Goal: Task Accomplishment & Management: Manage account settings

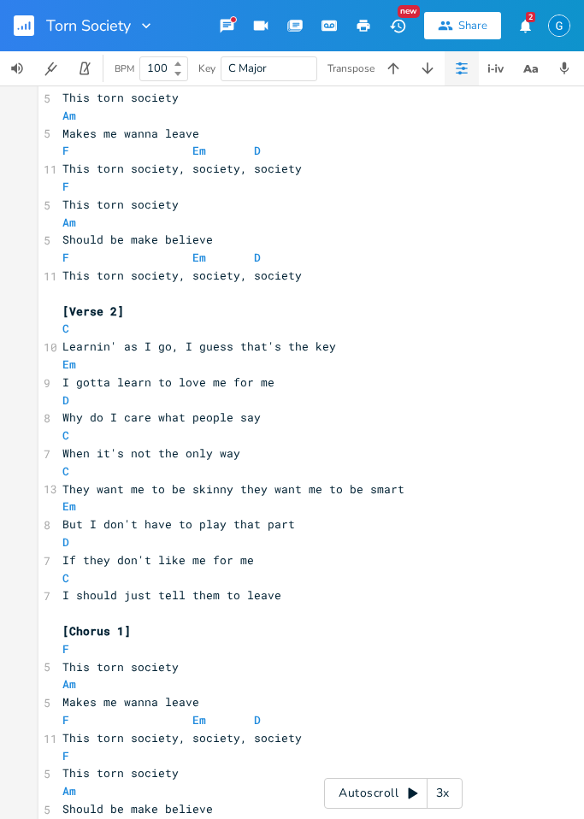
scroll to position [621, 0]
click at [44, 30] on button "button" at bounding box center [31, 25] width 34 height 41
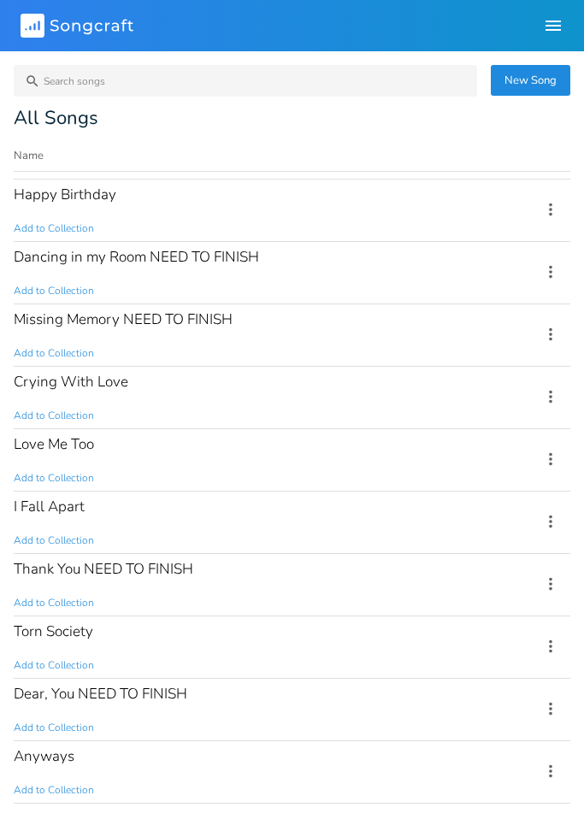
scroll to position [493, 0]
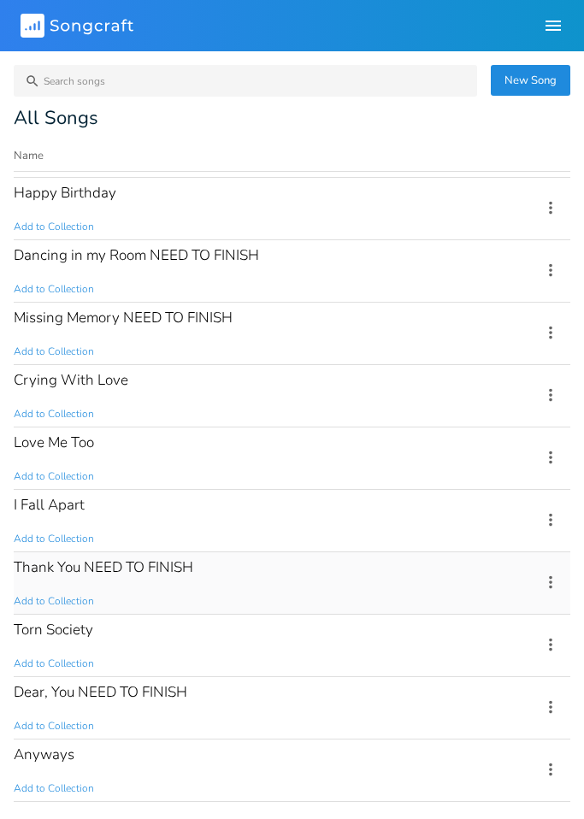
click at [234, 582] on div "Thank You NEED TO FINISH Add to Collection" at bounding box center [267, 583] width 507 height 62
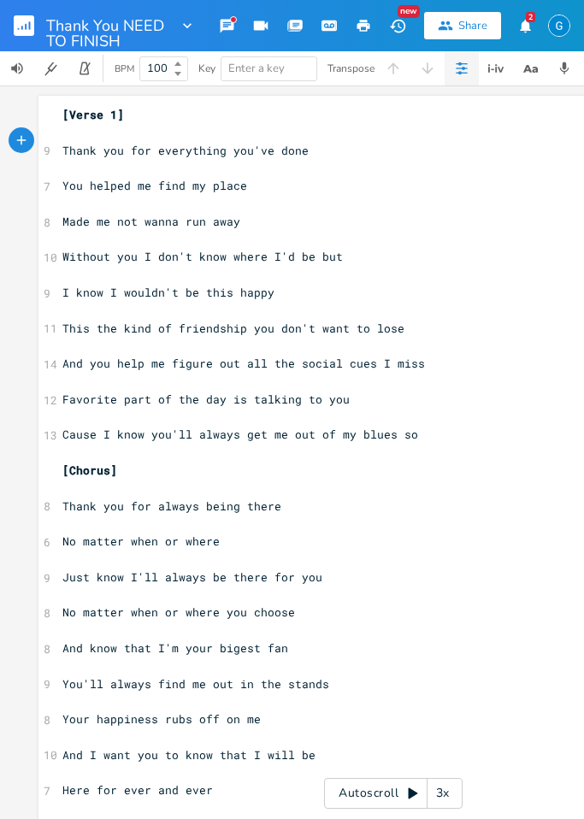
click at [32, 31] on rect "button" at bounding box center [24, 25] width 21 height 21
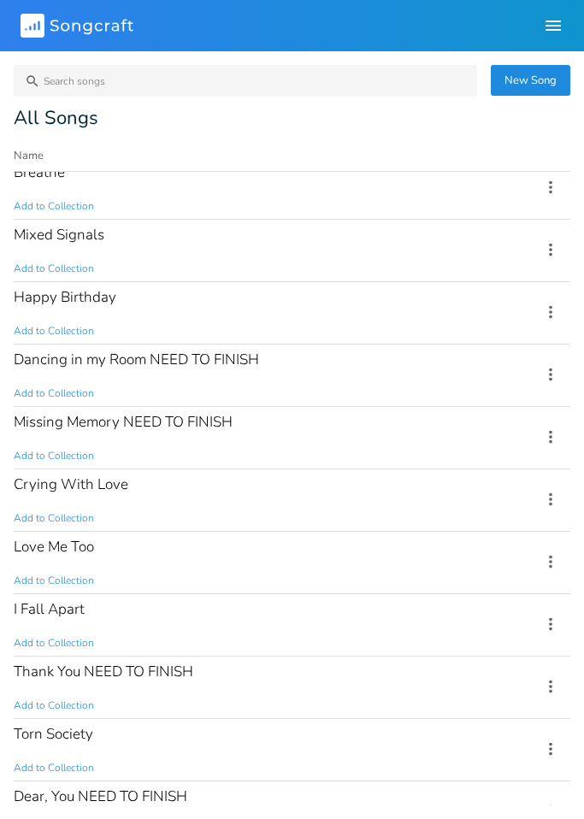
scroll to position [416, 0]
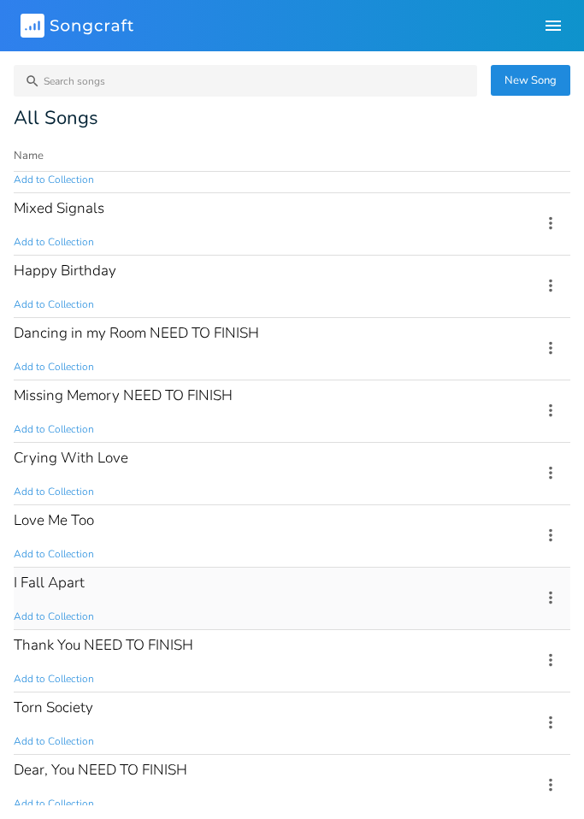
click at [254, 593] on div "I Fall Apart Add to Collection" at bounding box center [267, 599] width 507 height 62
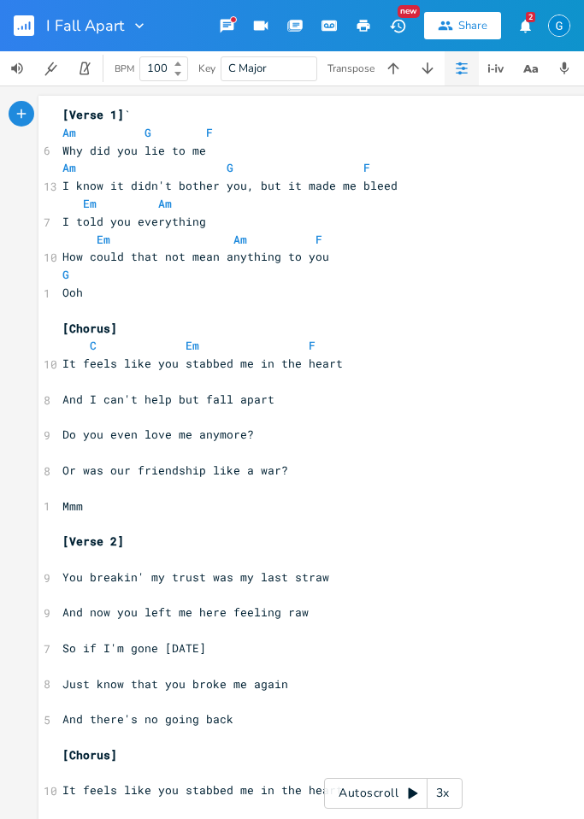
click at [44, 23] on button "button" at bounding box center [31, 25] width 34 height 41
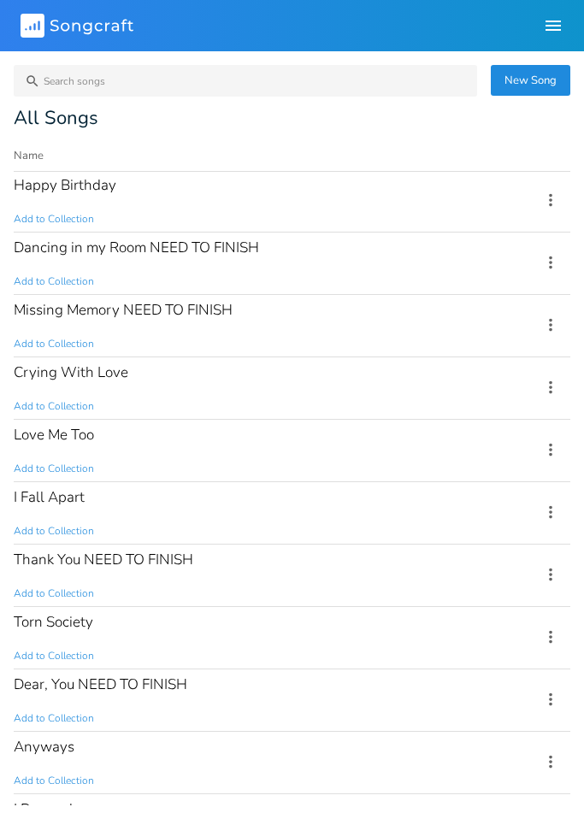
scroll to position [503, 0]
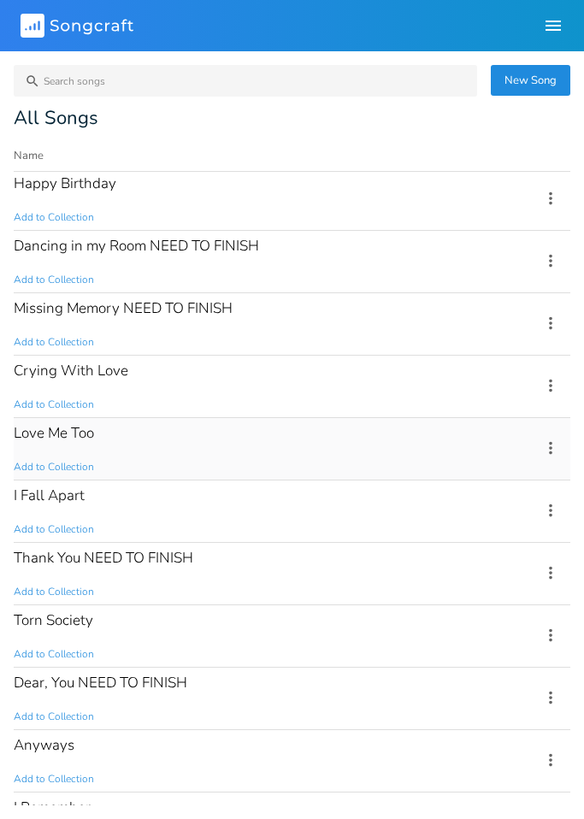
click at [185, 449] on div "Love Me Too Add to Collection" at bounding box center [267, 449] width 507 height 62
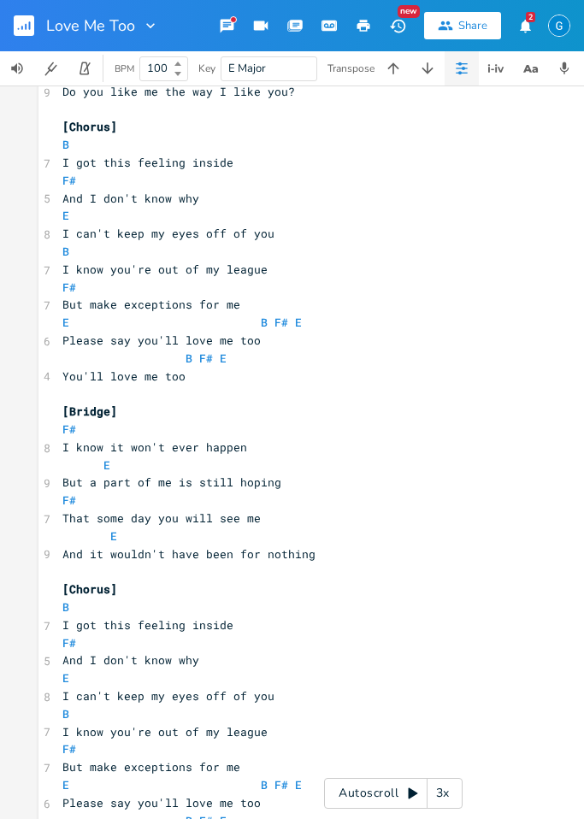
scroll to position [912, 0]
